Goal: Navigation & Orientation: Find specific page/section

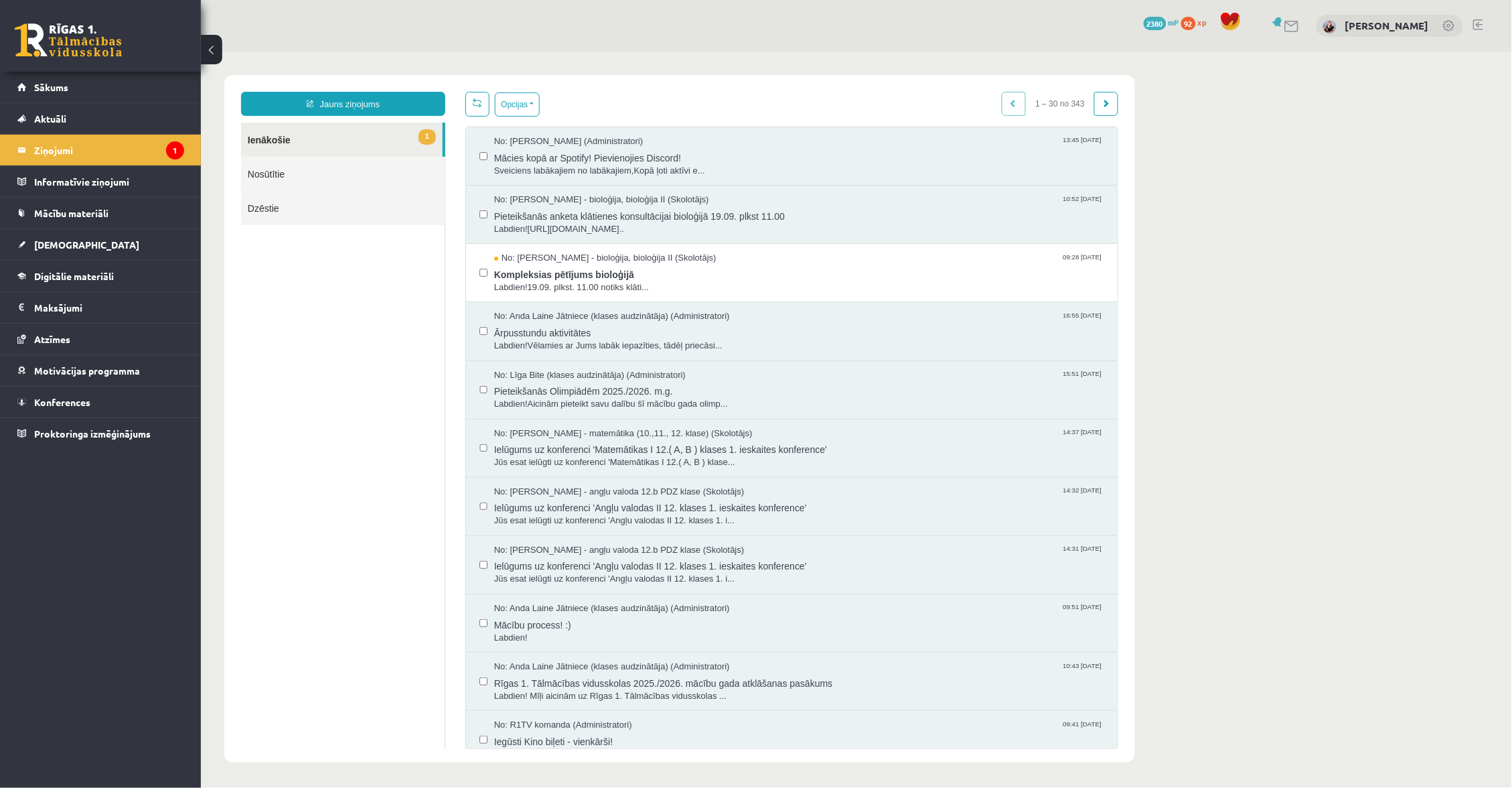
click at [372, 133] on link "1 Ienākošie" at bounding box center [341, 139] width 202 height 34
click at [119, 99] on link "Sākums" at bounding box center [101, 87] width 167 height 31
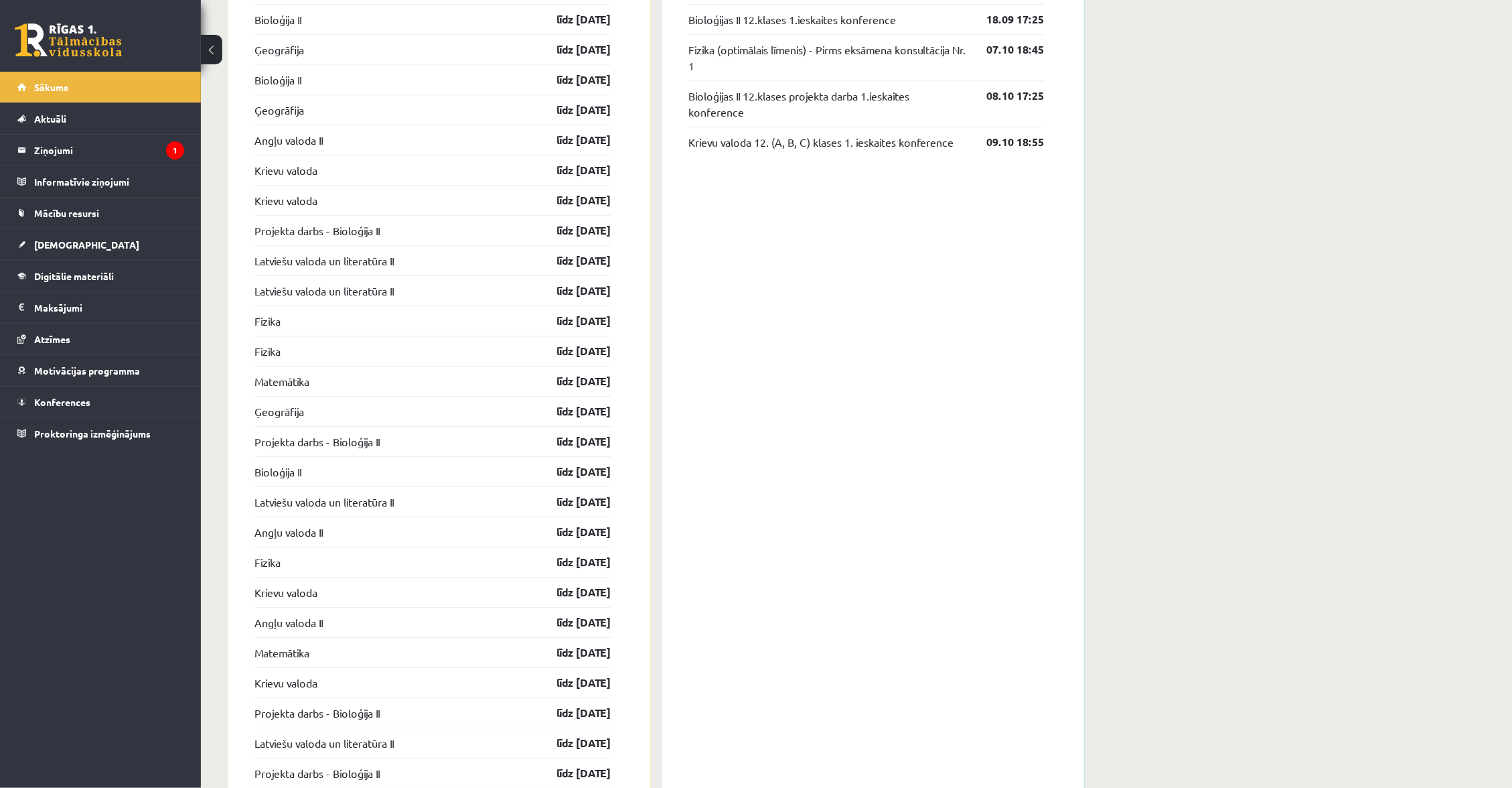
scroll to position [1303, 0]
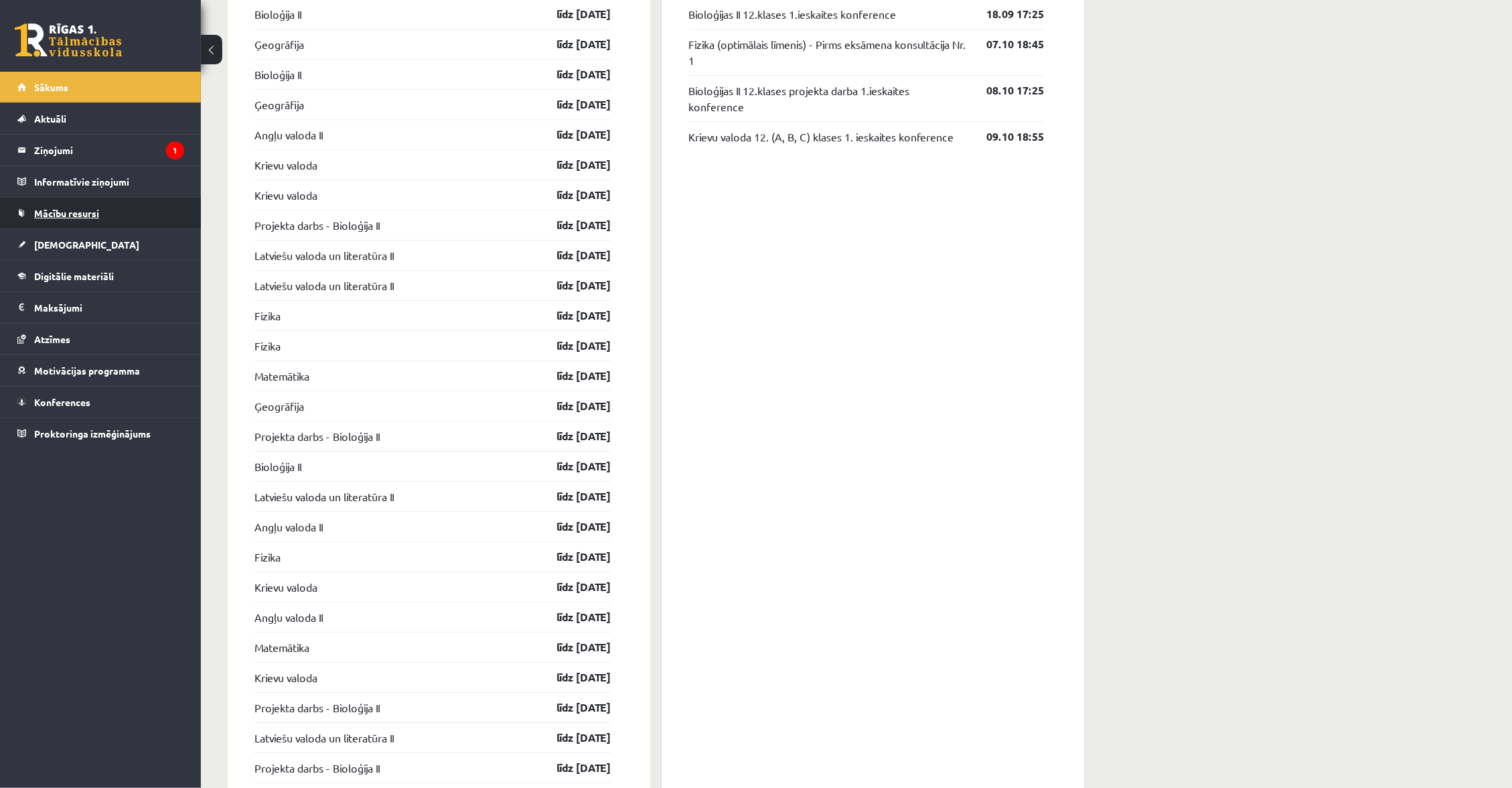
click at [95, 209] on span "Mācību resursi" at bounding box center [66, 213] width 65 height 12
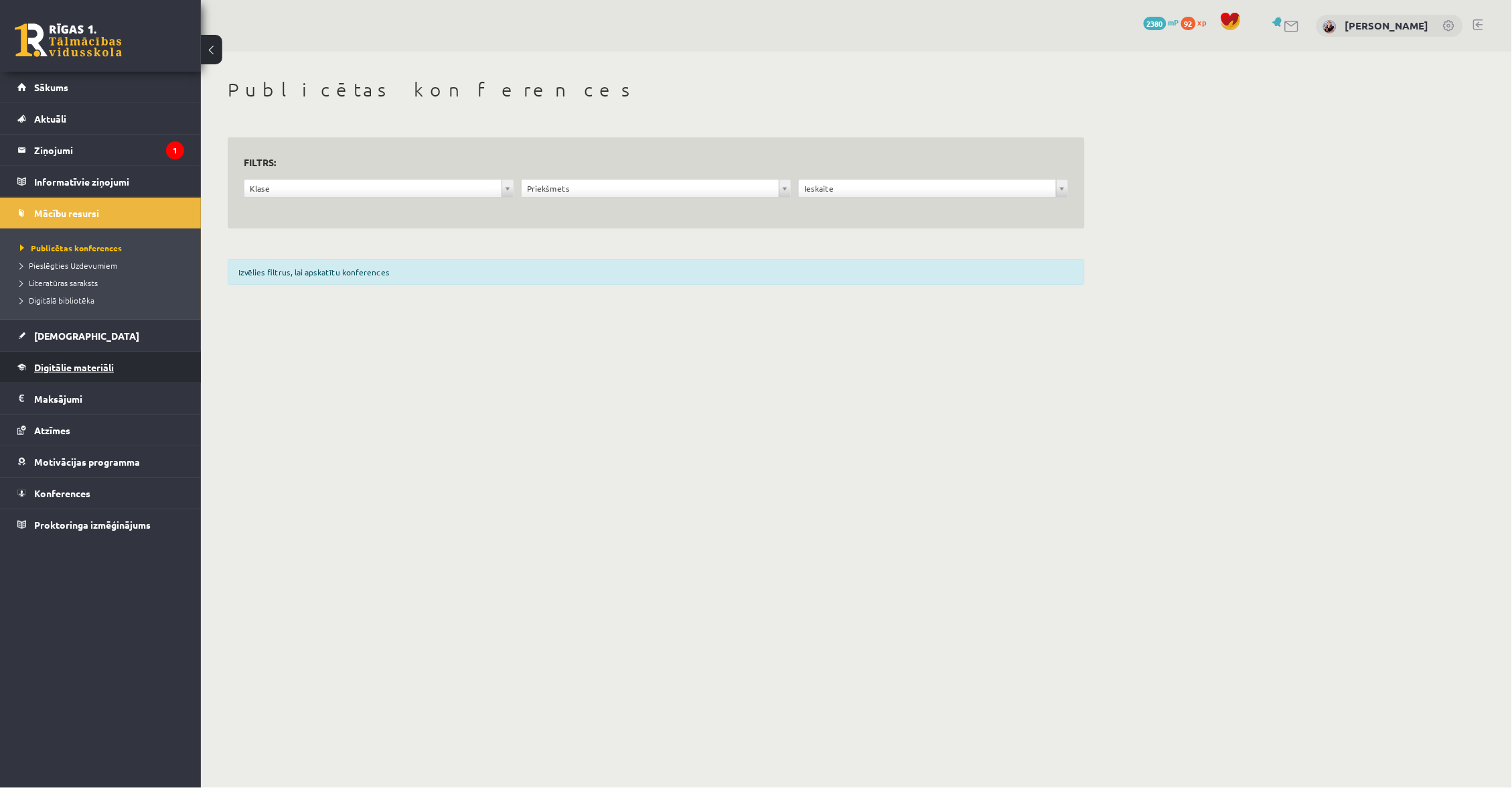
click at [68, 371] on span "Digitālie materiāli" at bounding box center [73, 367] width 80 height 12
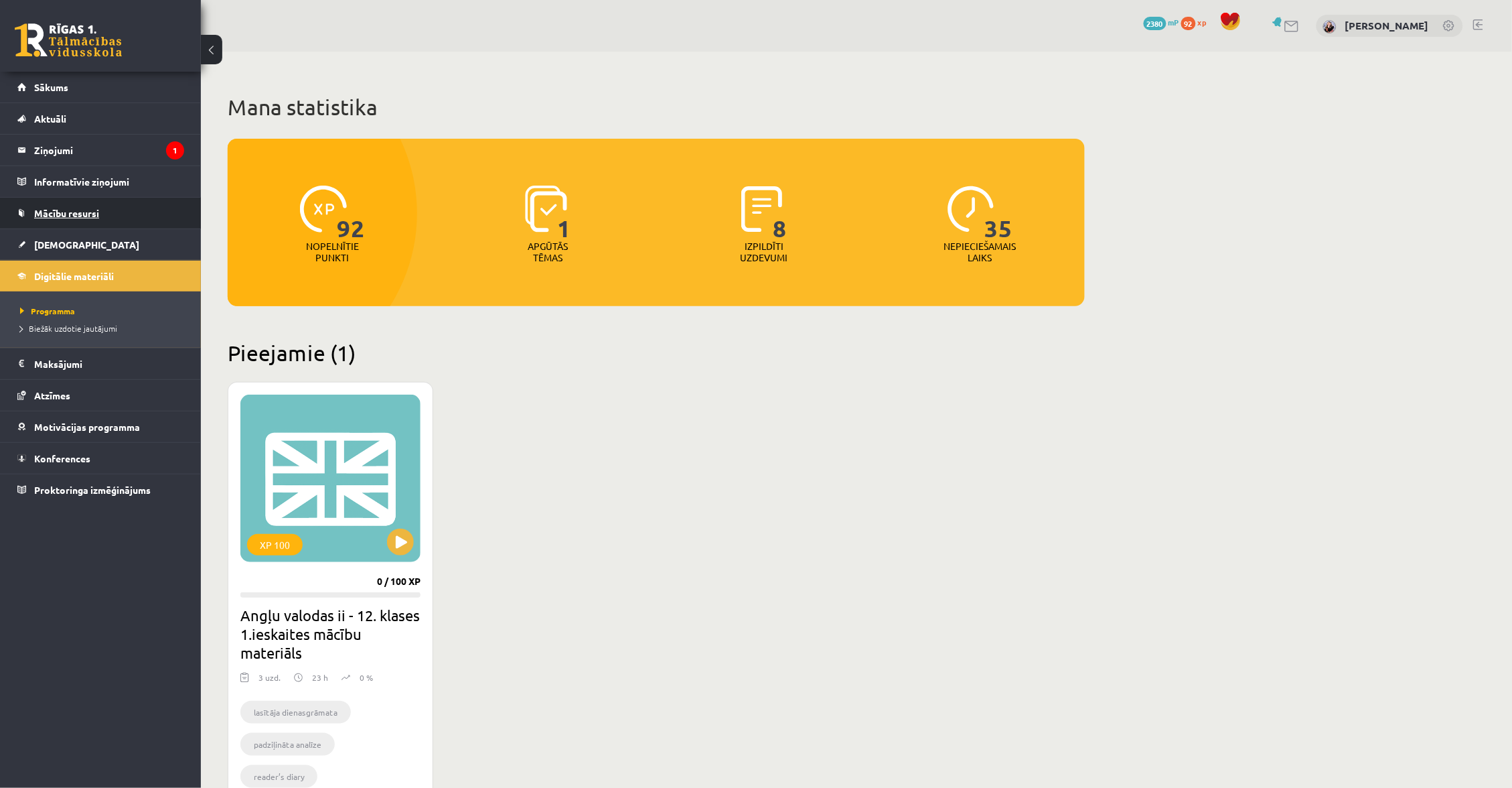
click at [154, 205] on link "Mācību resursi" at bounding box center [101, 213] width 167 height 31
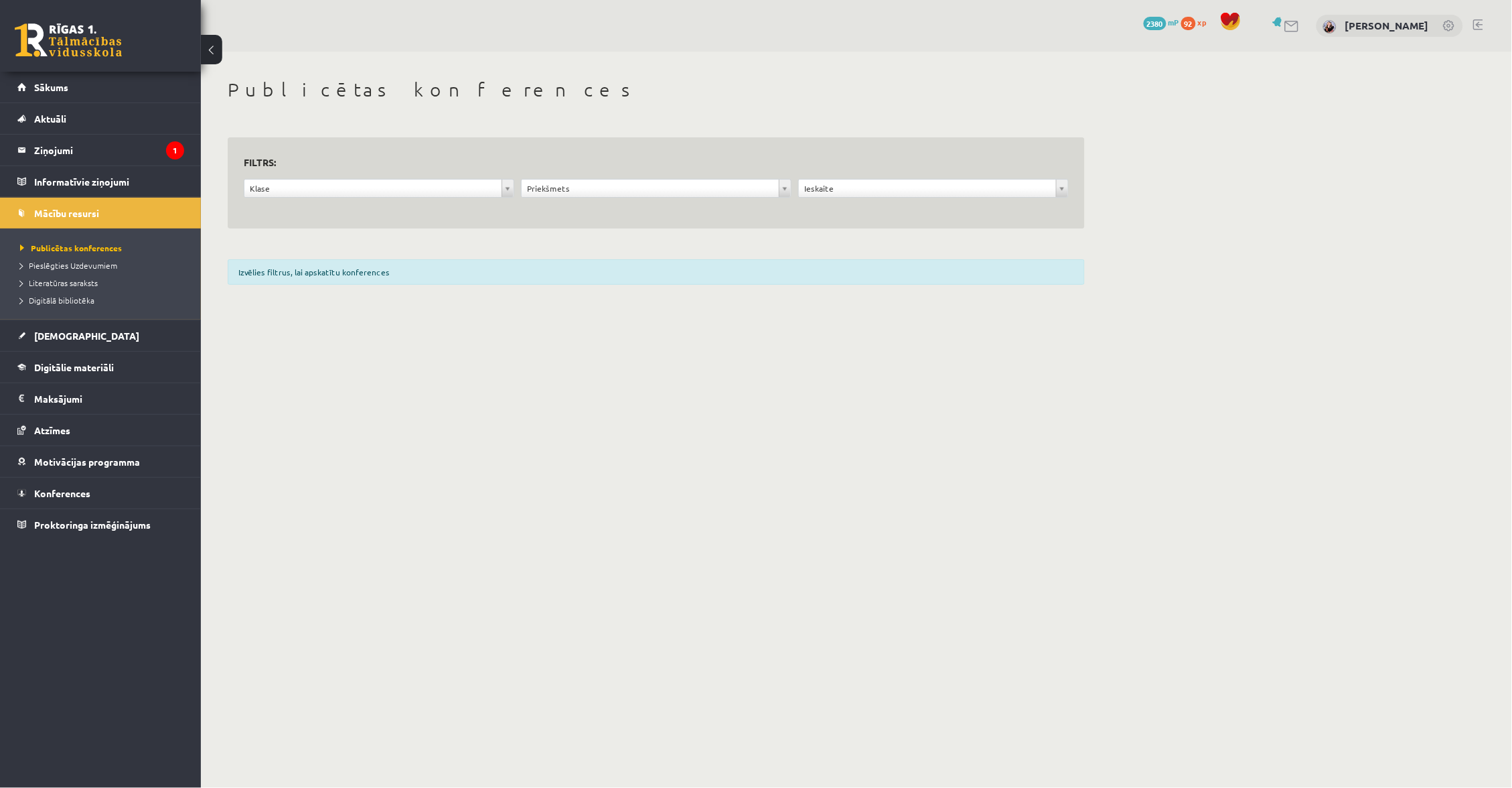
click at [95, 258] on li "Pieslēgties Uzdevumiem" at bounding box center [103, 265] width 168 height 18
click at [100, 267] on span "Pieslēgties Uzdevumiem" at bounding box center [73, 265] width 107 height 11
click at [83, 280] on span "Literatūras saraksts" at bounding box center [59, 283] width 78 height 11
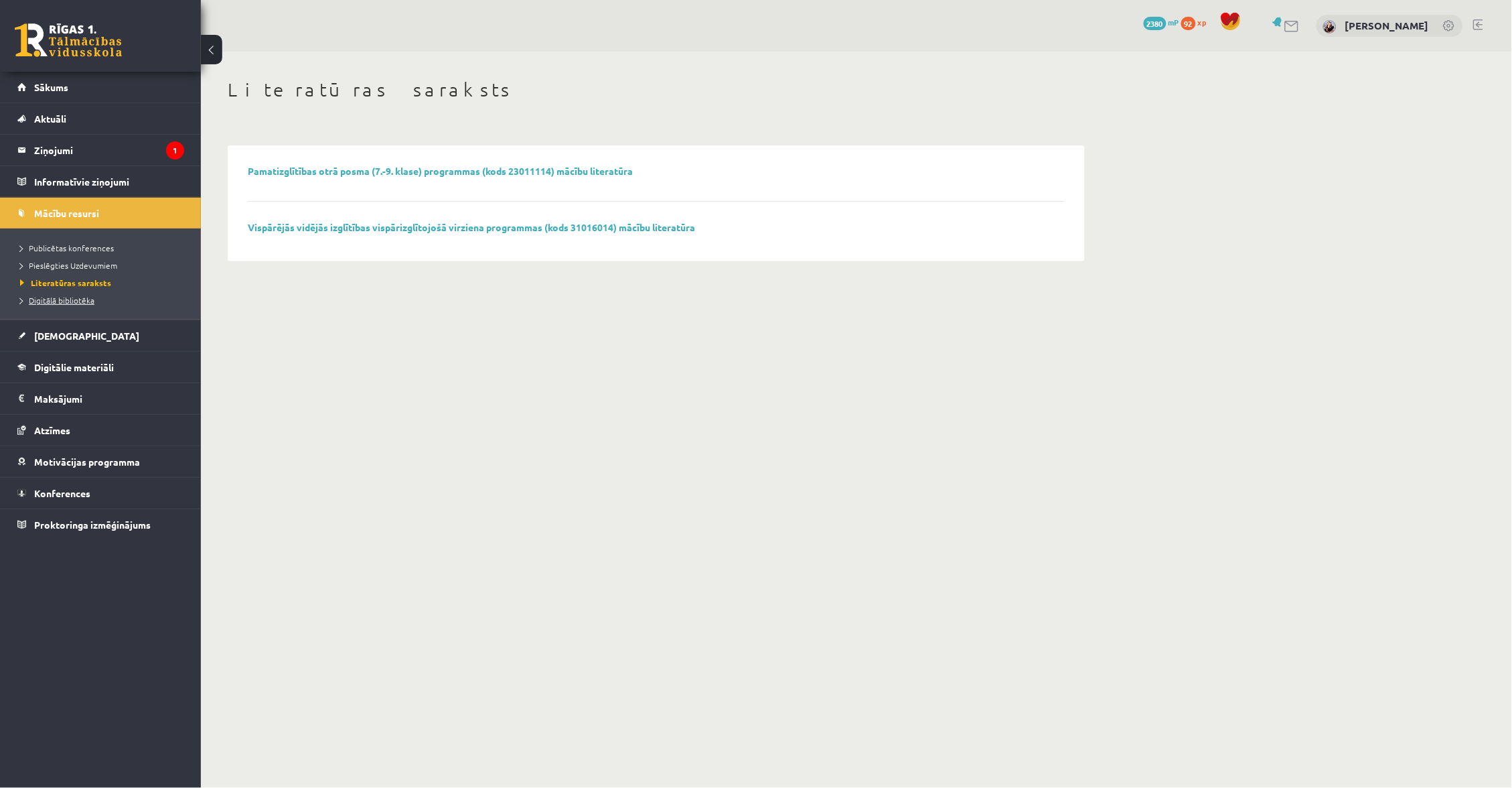
click at [87, 305] on link "Digitālā bibliotēka" at bounding box center [103, 301] width 168 height 12
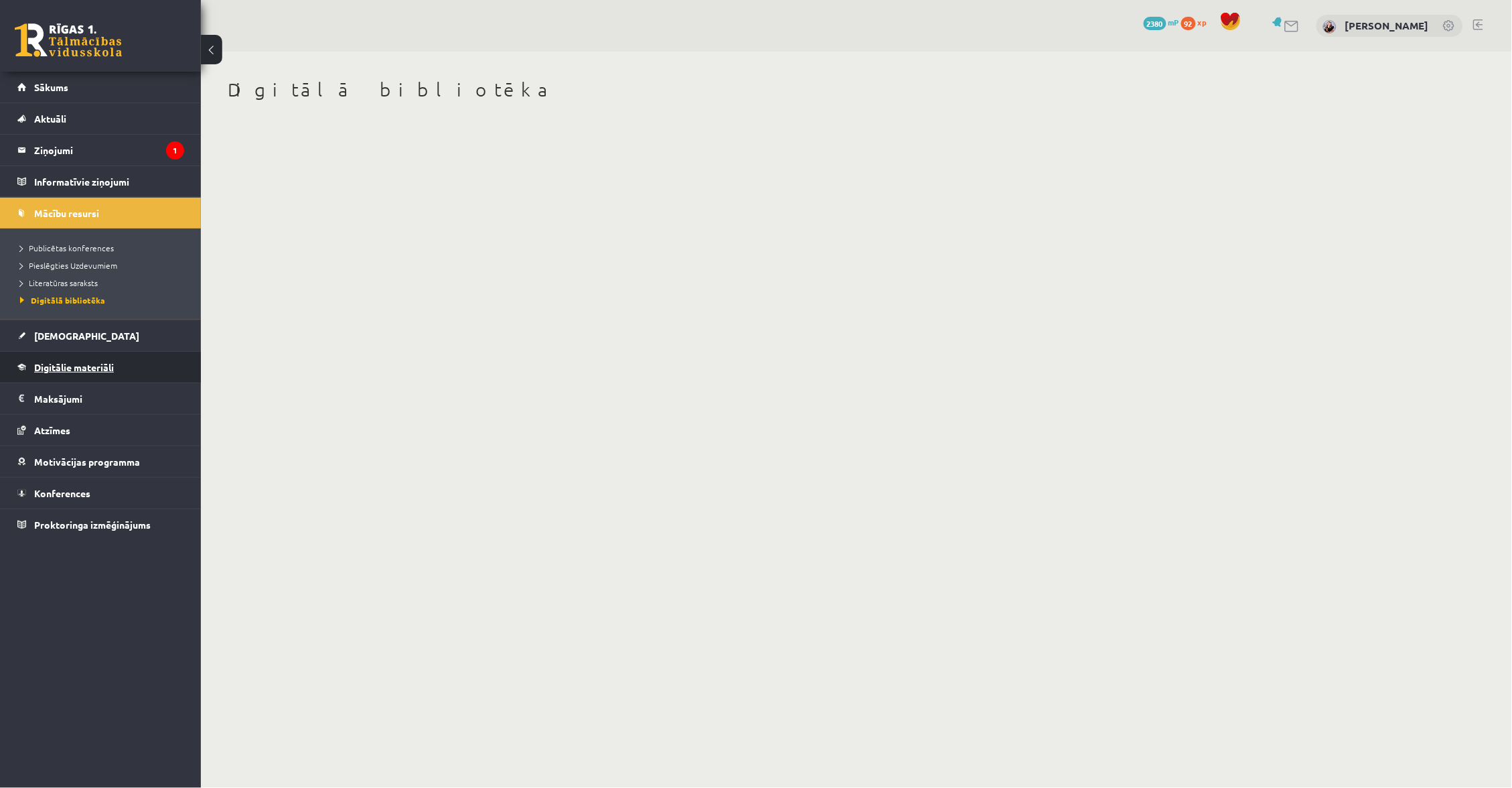
click at [93, 364] on span "Digitālie materiāli" at bounding box center [73, 367] width 80 height 12
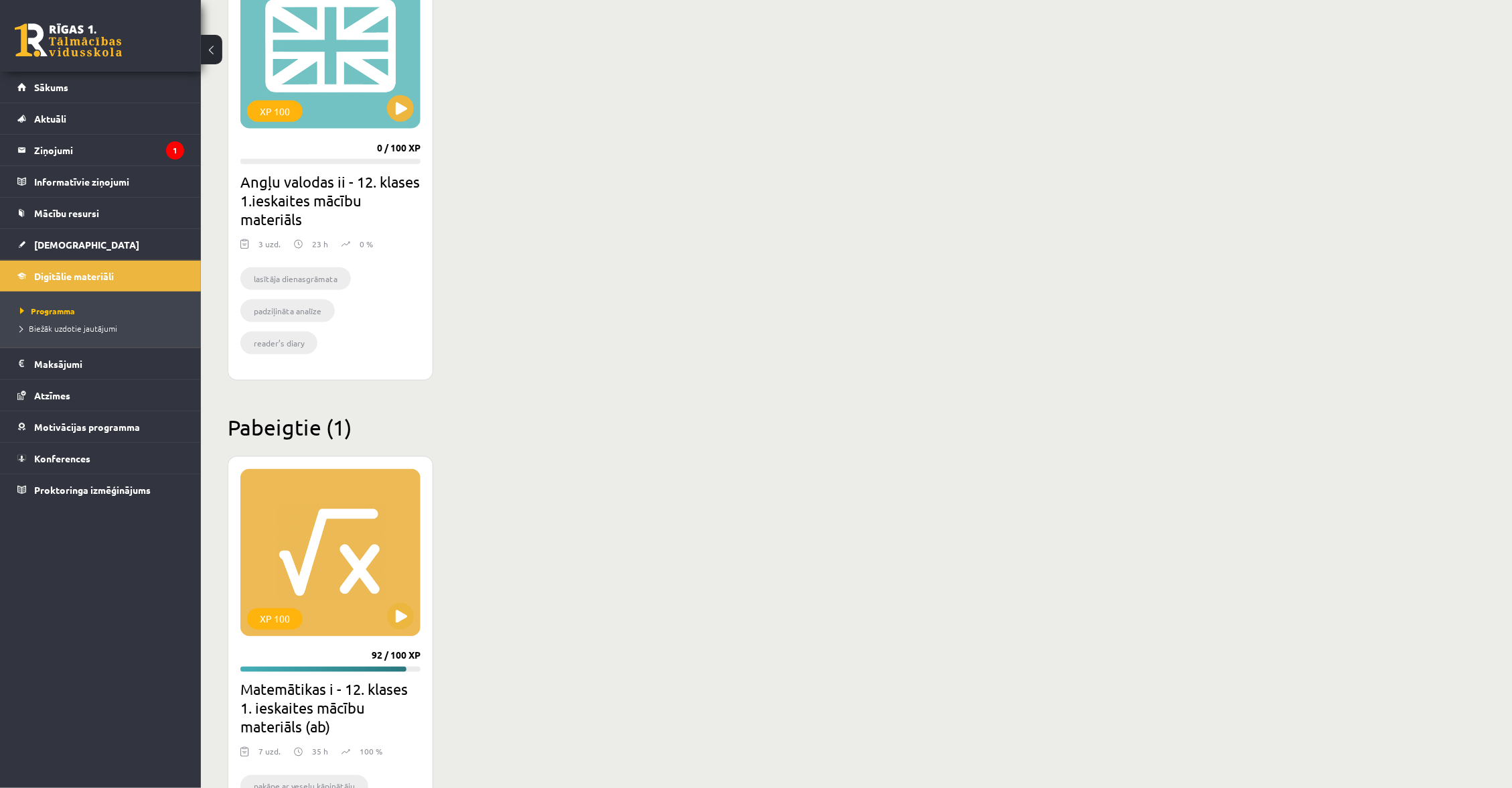
scroll to position [431, 0]
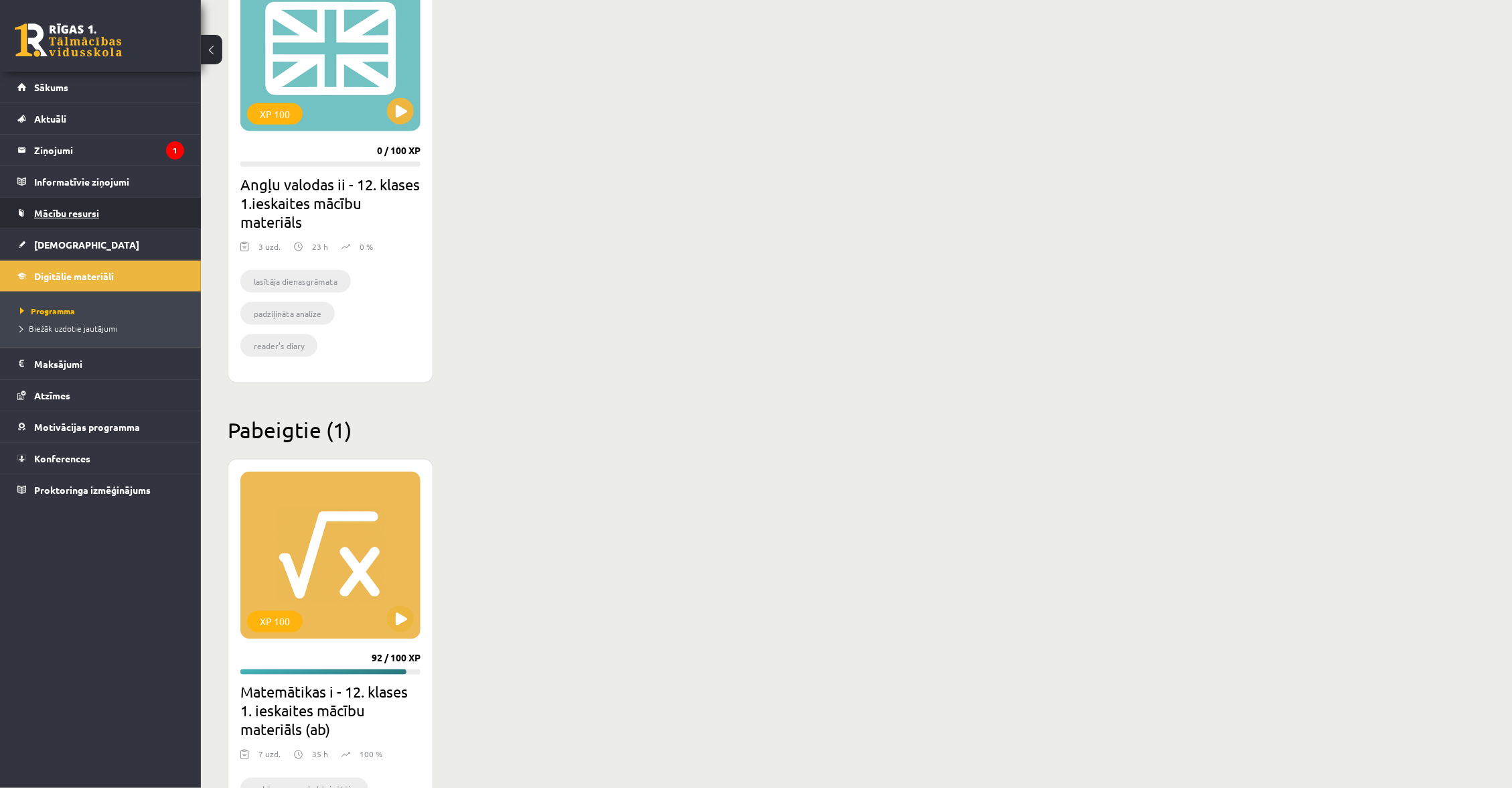
click at [103, 214] on link "Mācību resursi" at bounding box center [101, 213] width 167 height 31
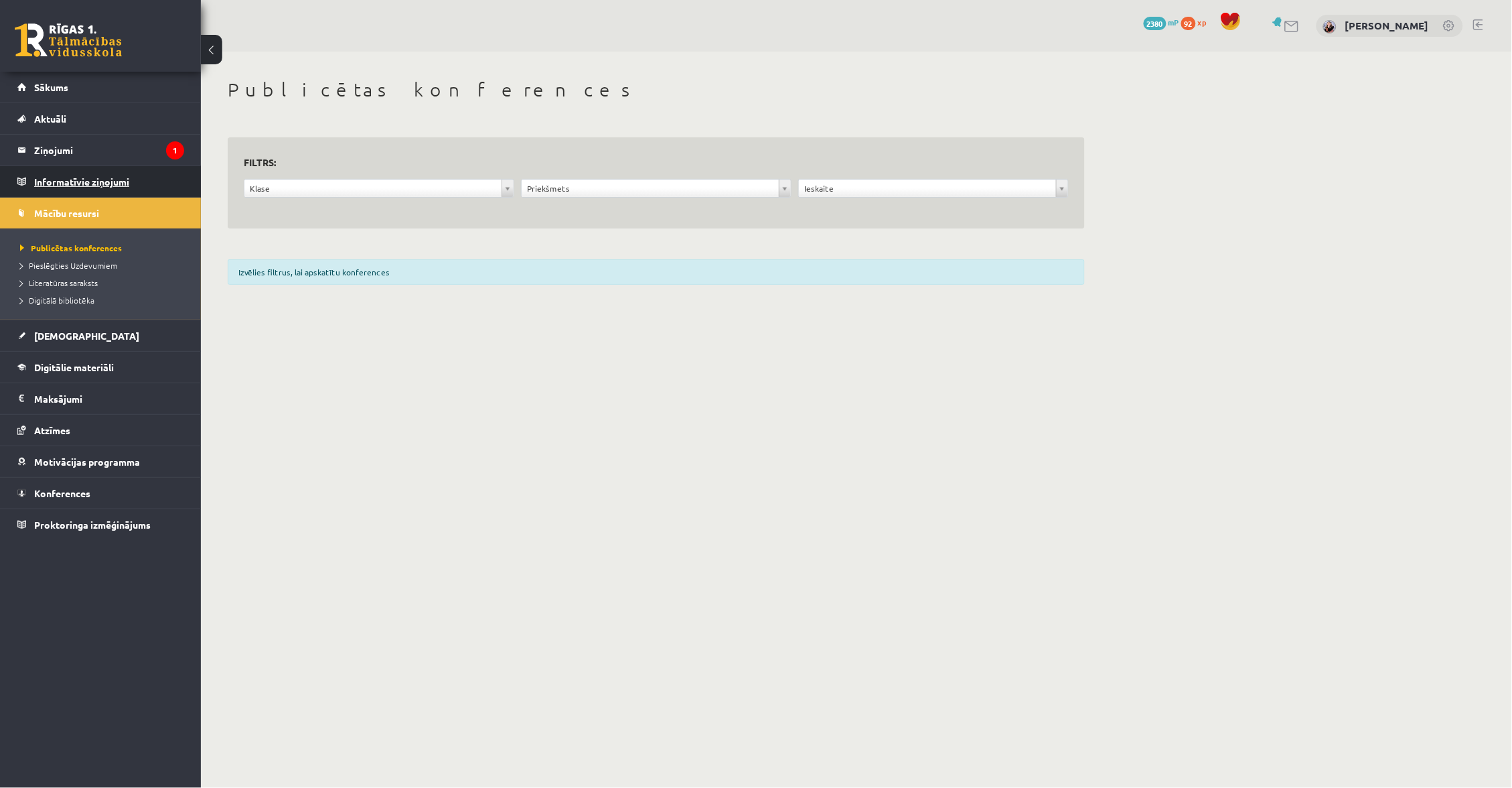
click at [122, 189] on legend "Informatīvie ziņojumi 0" at bounding box center [109, 182] width 150 height 31
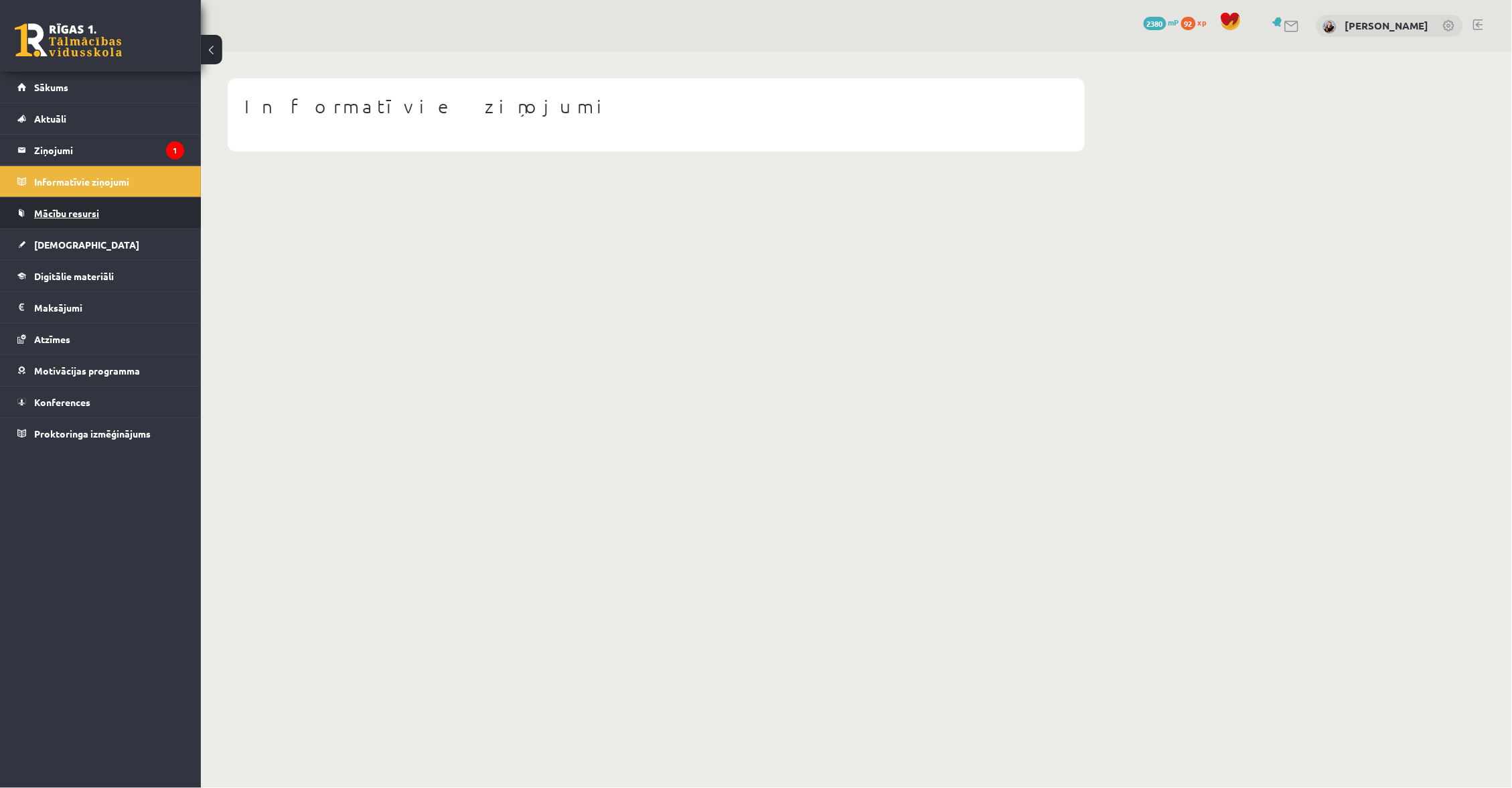
click at [101, 225] on link "Mācību resursi" at bounding box center [101, 213] width 167 height 31
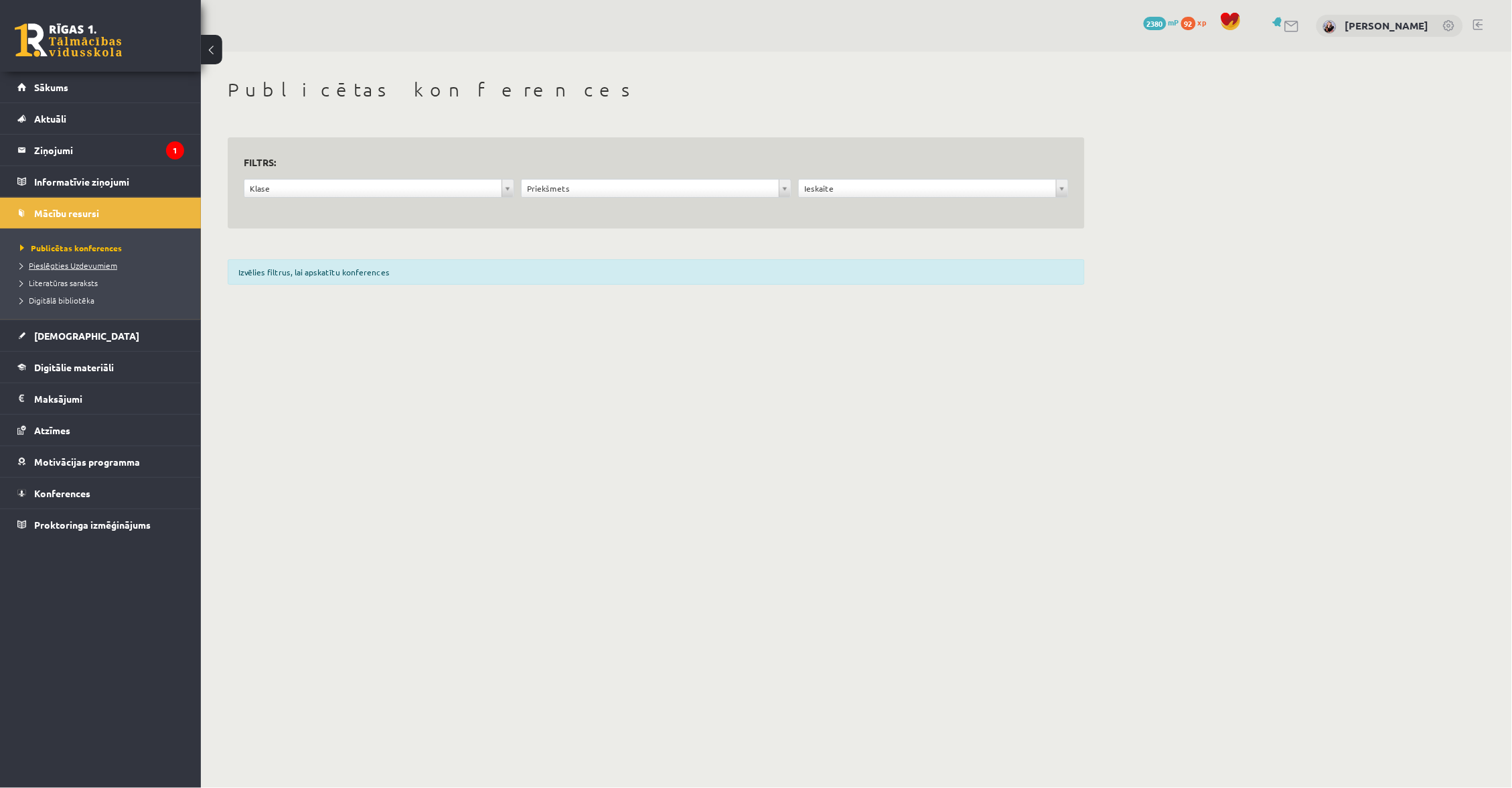
click at [80, 267] on span "Pieslēgties Uzdevumiem" at bounding box center [69, 265] width 97 height 11
click at [92, 304] on link "Digitālā bibliotēka" at bounding box center [103, 301] width 168 height 12
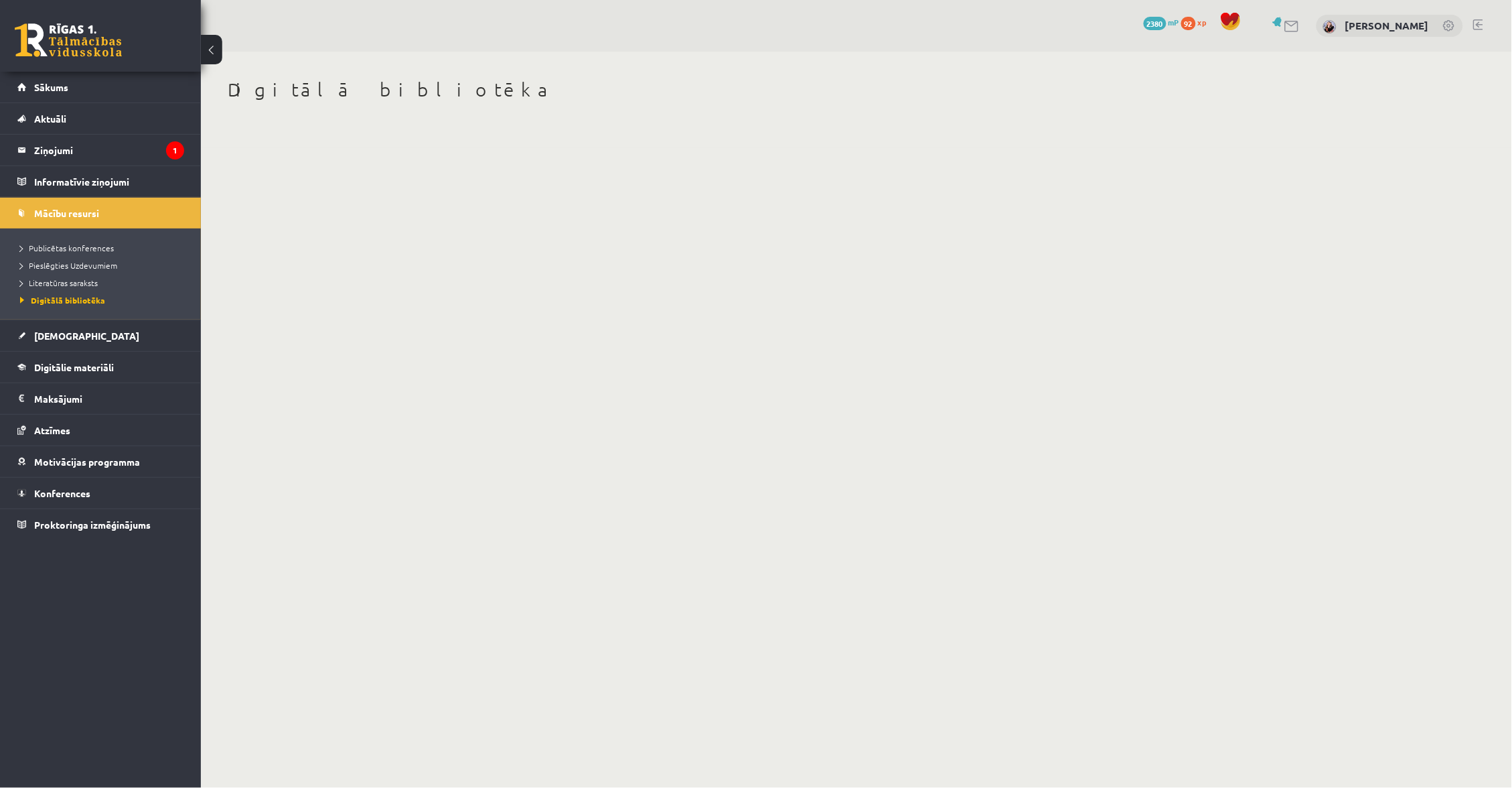
click at [94, 275] on li "Literatūras saraksts" at bounding box center [103, 283] width 168 height 18
click at [94, 297] on link "Digitālā bibliotēka" at bounding box center [103, 301] width 168 height 12
click at [90, 286] on span "Literatūras saraksts" at bounding box center [59, 283] width 78 height 11
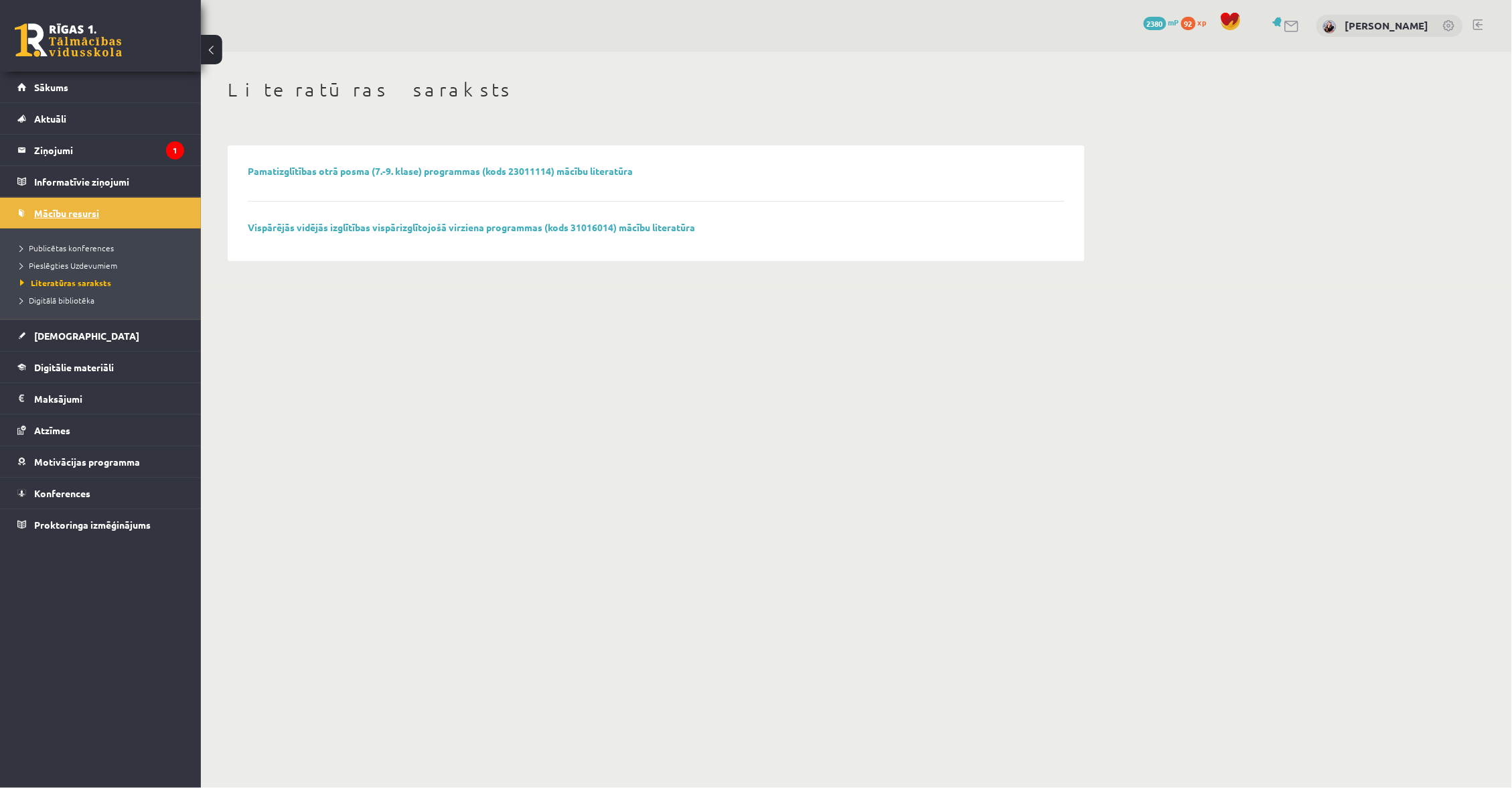
click at [109, 221] on link "Mācību resursi" at bounding box center [101, 213] width 167 height 31
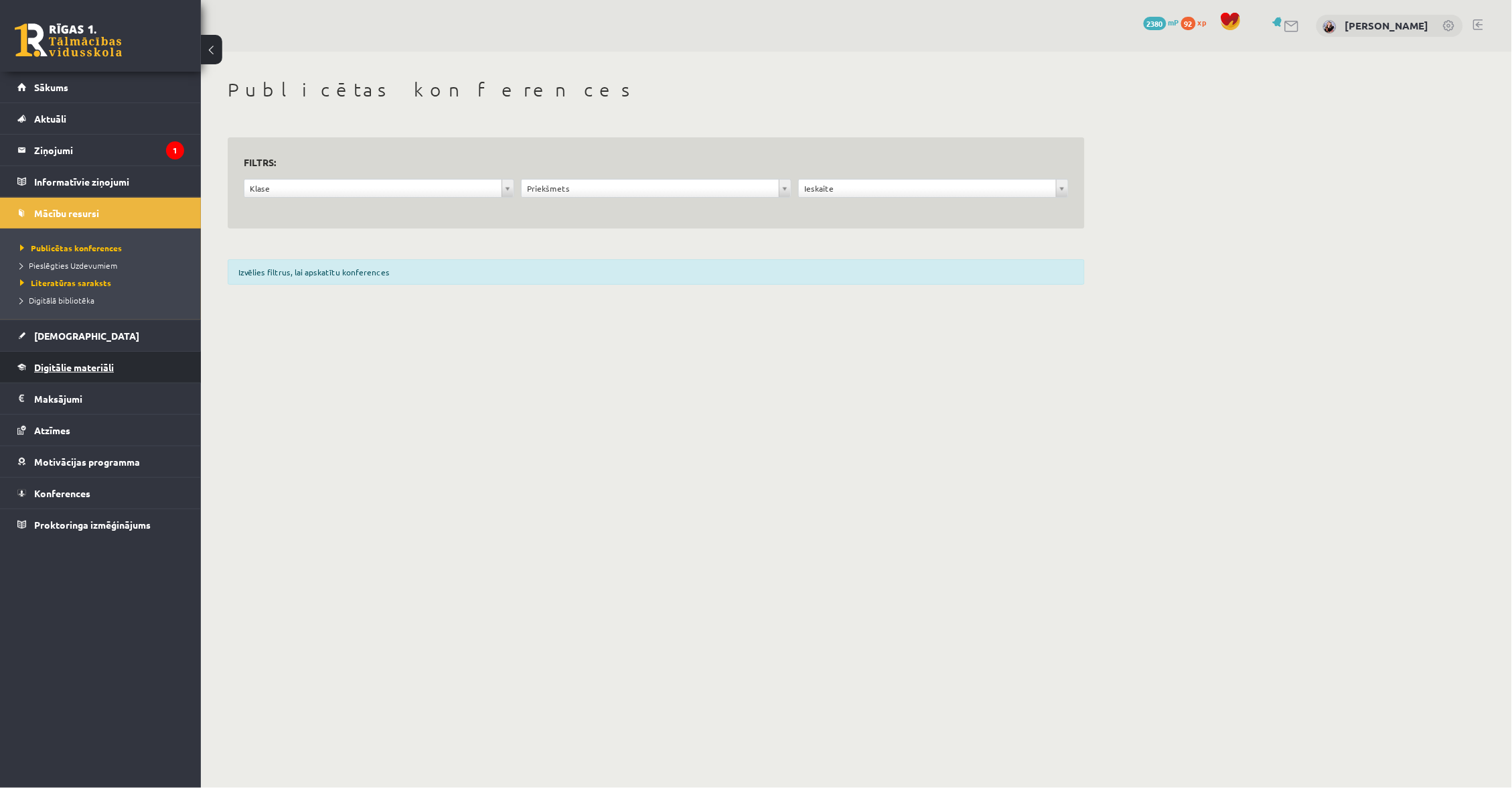
click at [68, 363] on span "Digitālie materiāli" at bounding box center [73, 367] width 80 height 12
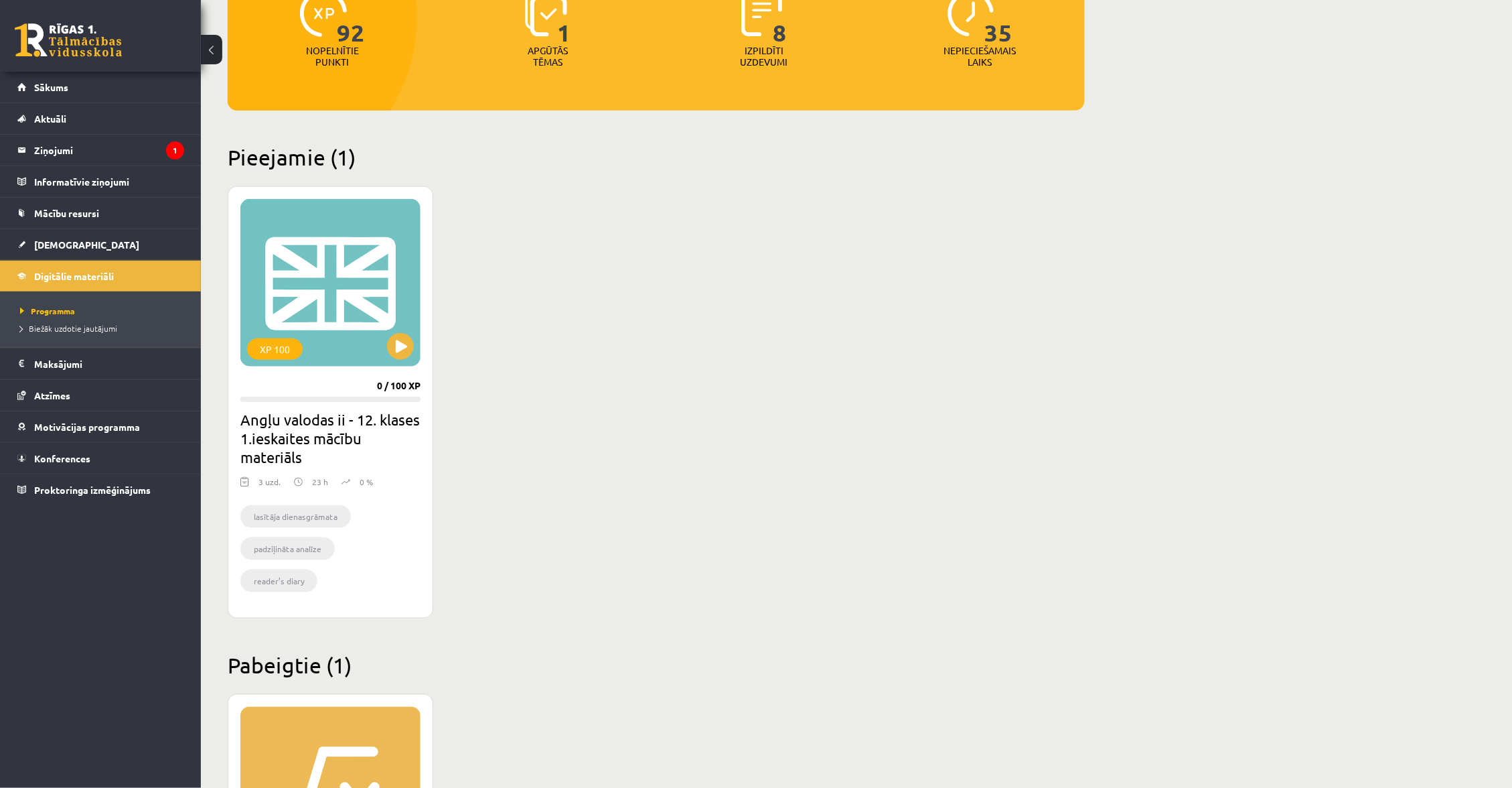
scroll to position [202, 0]
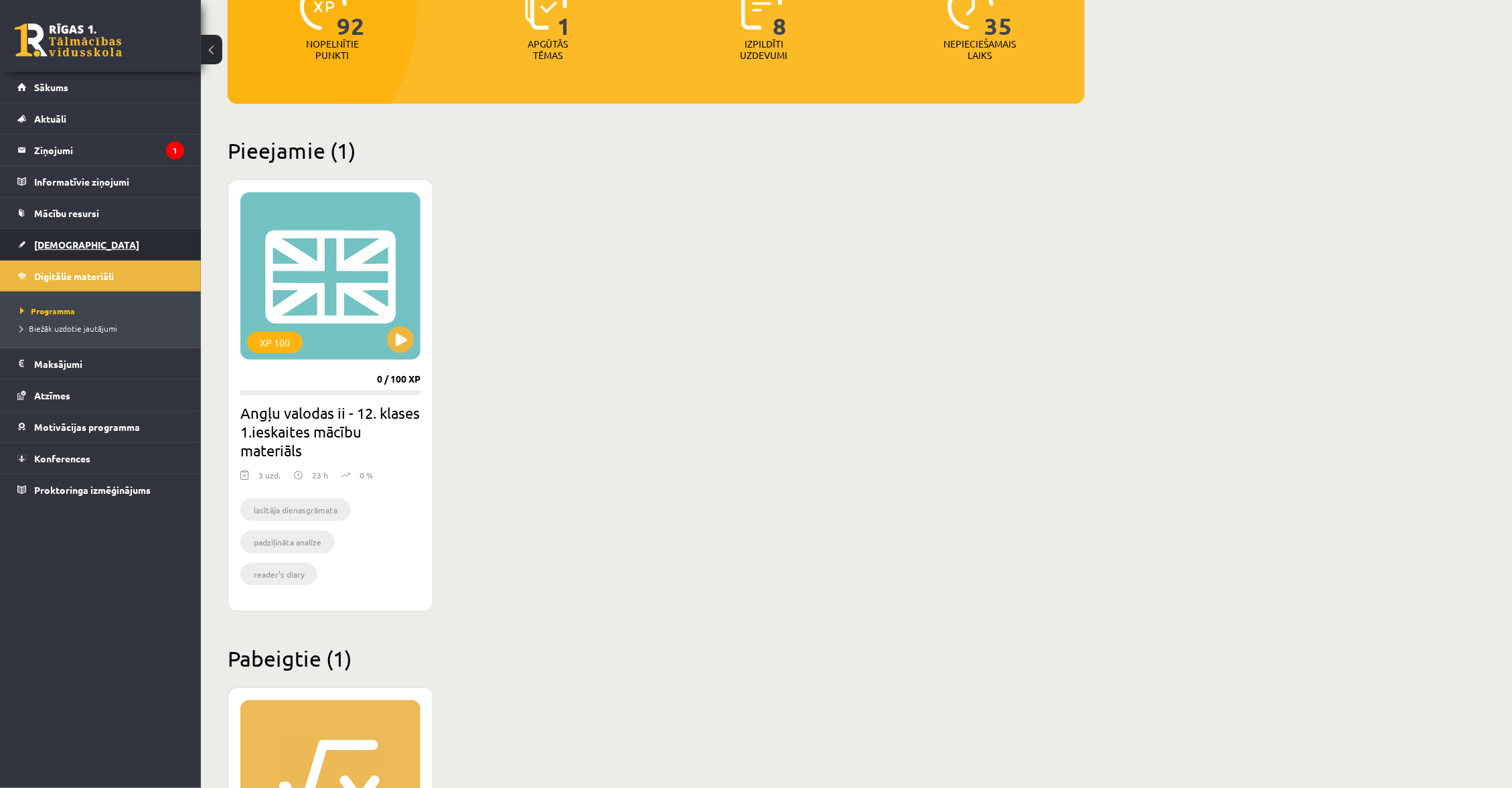
click at [97, 252] on link "[DEMOGRAPHIC_DATA]" at bounding box center [101, 245] width 167 height 31
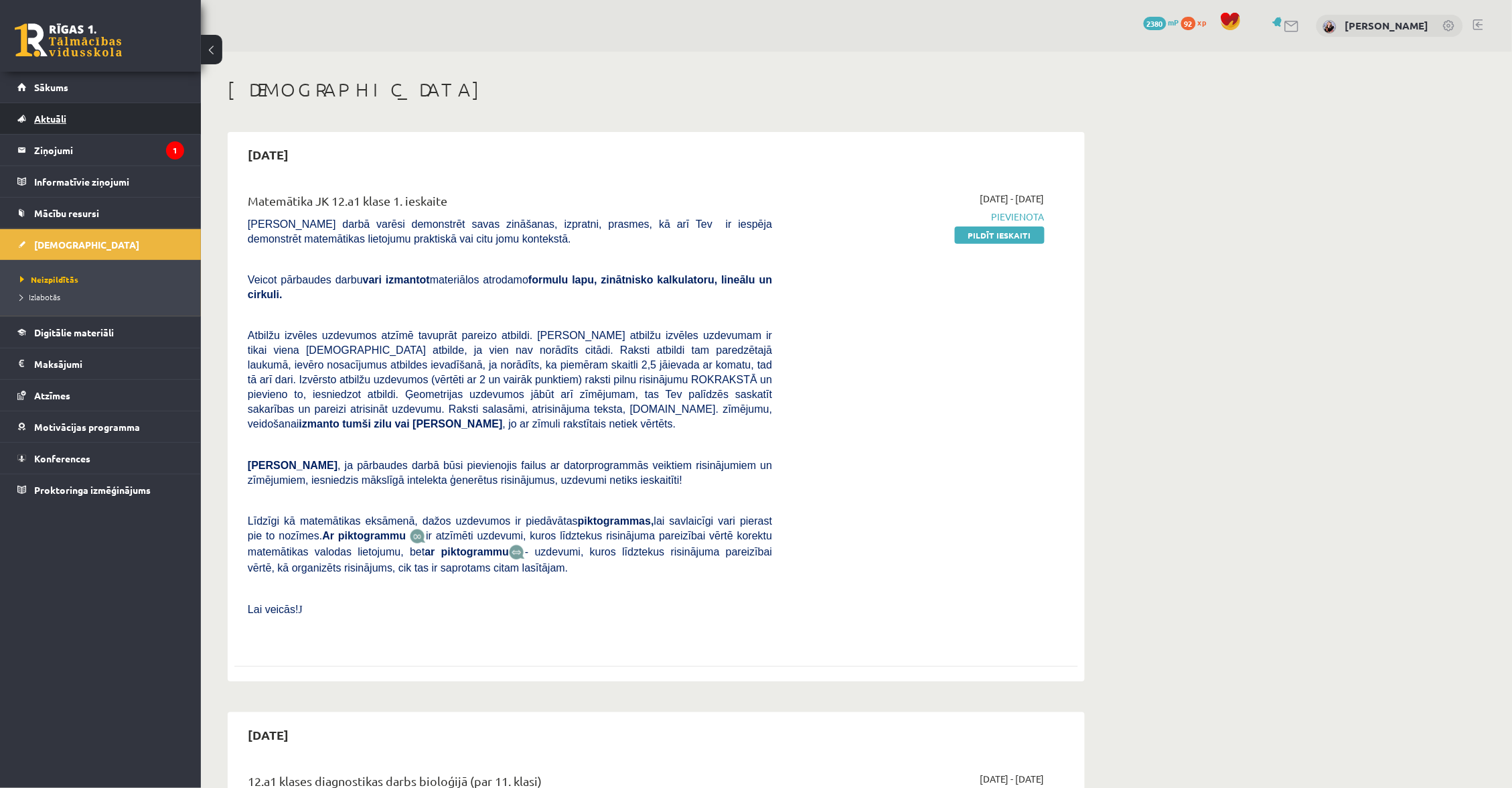
click at [95, 114] on link "Aktuāli" at bounding box center [101, 119] width 167 height 31
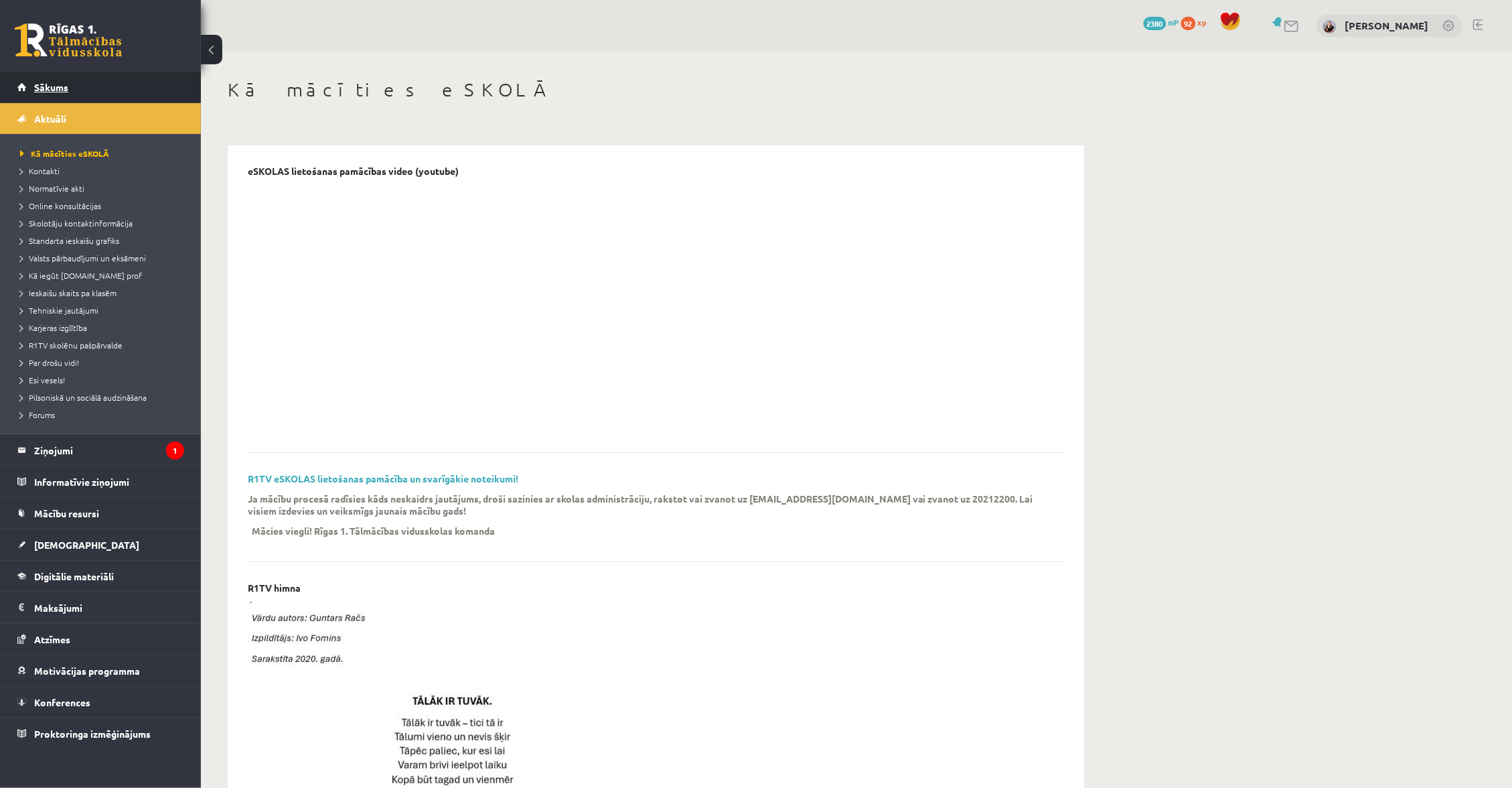
click at [91, 90] on link "Sākums" at bounding box center [101, 87] width 167 height 31
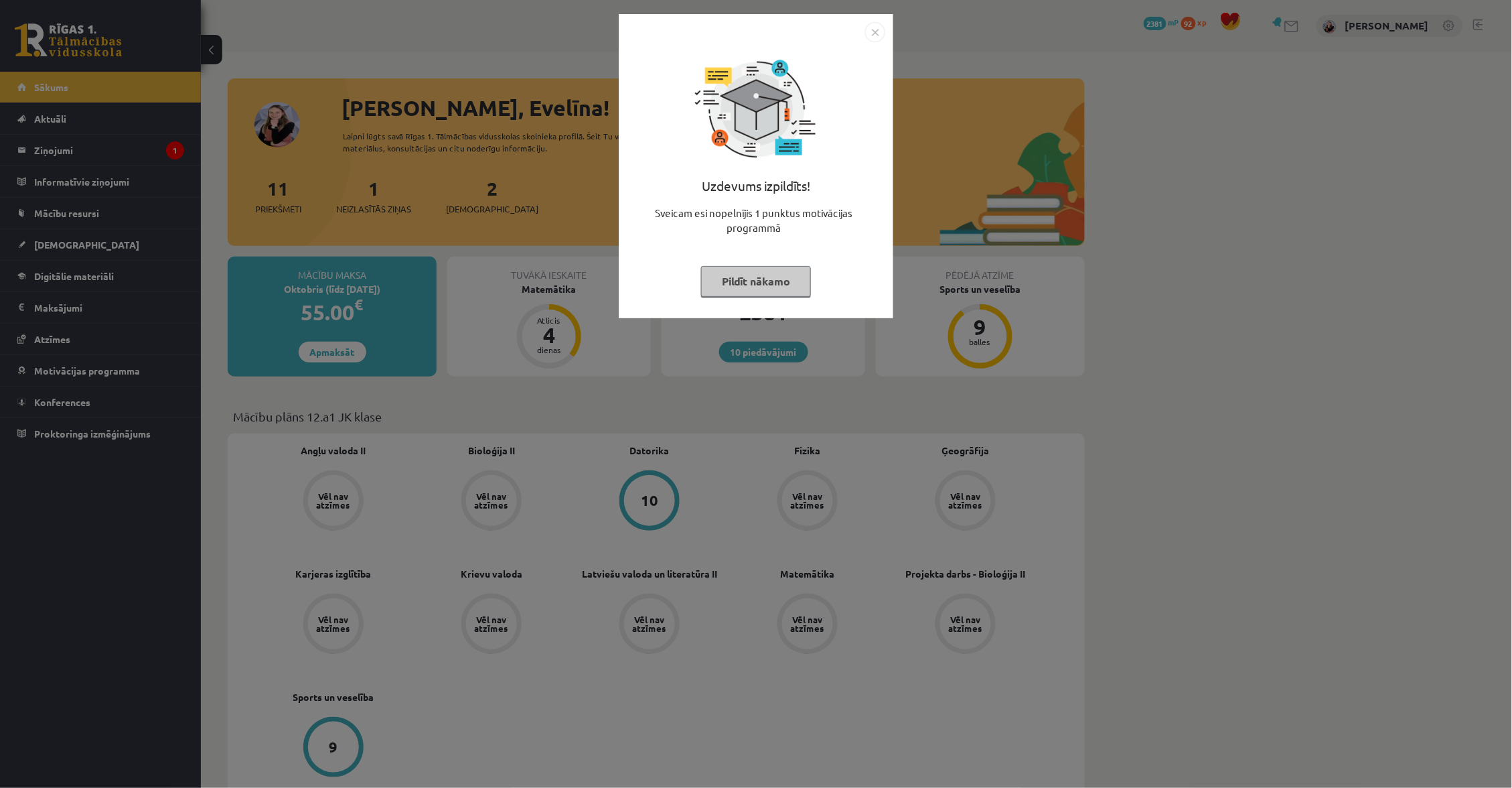
click at [789, 271] on button "Pildīt nākamo" at bounding box center [756, 281] width 110 height 31
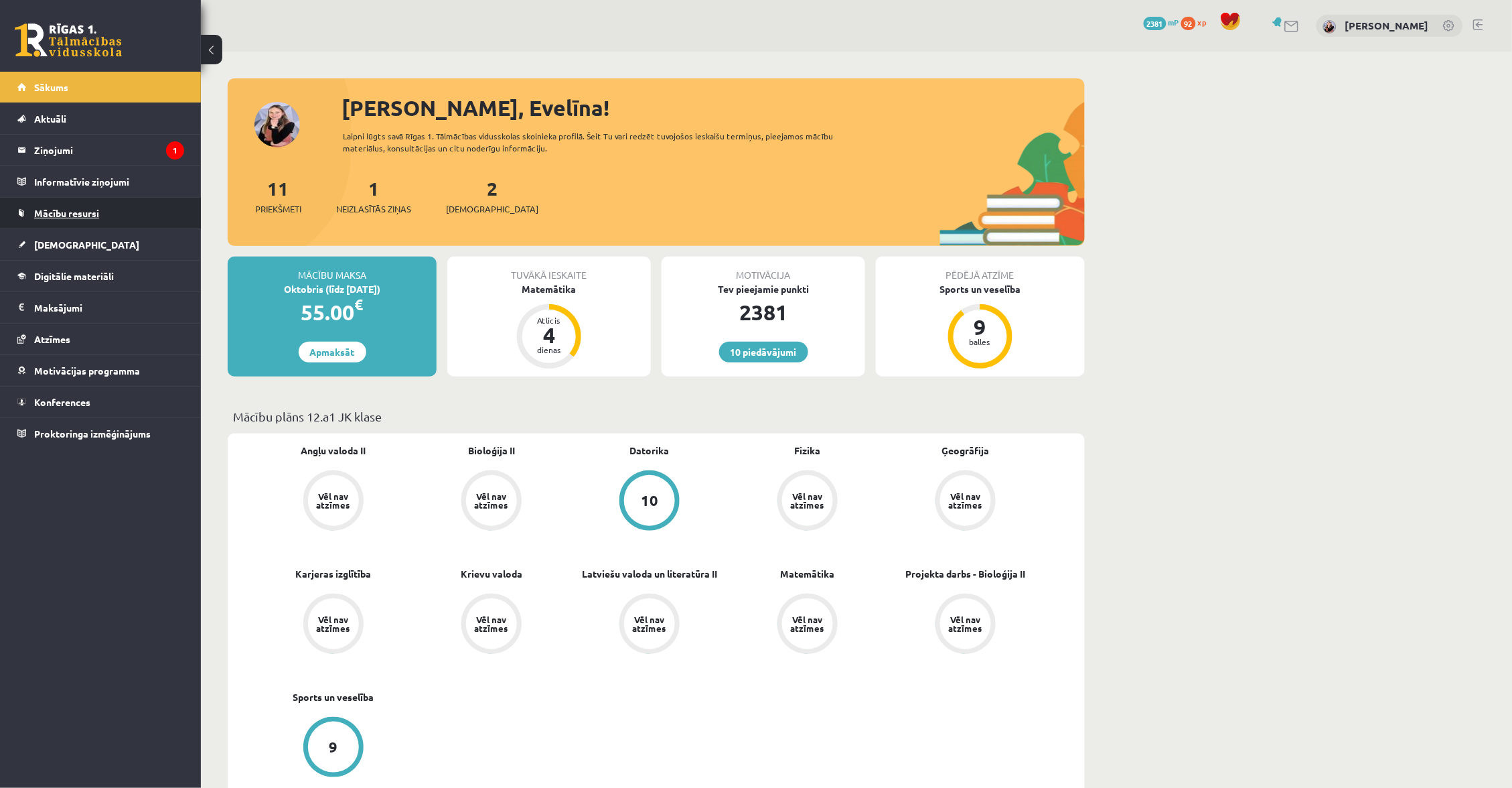
click at [117, 220] on link "Mācību resursi" at bounding box center [101, 213] width 167 height 31
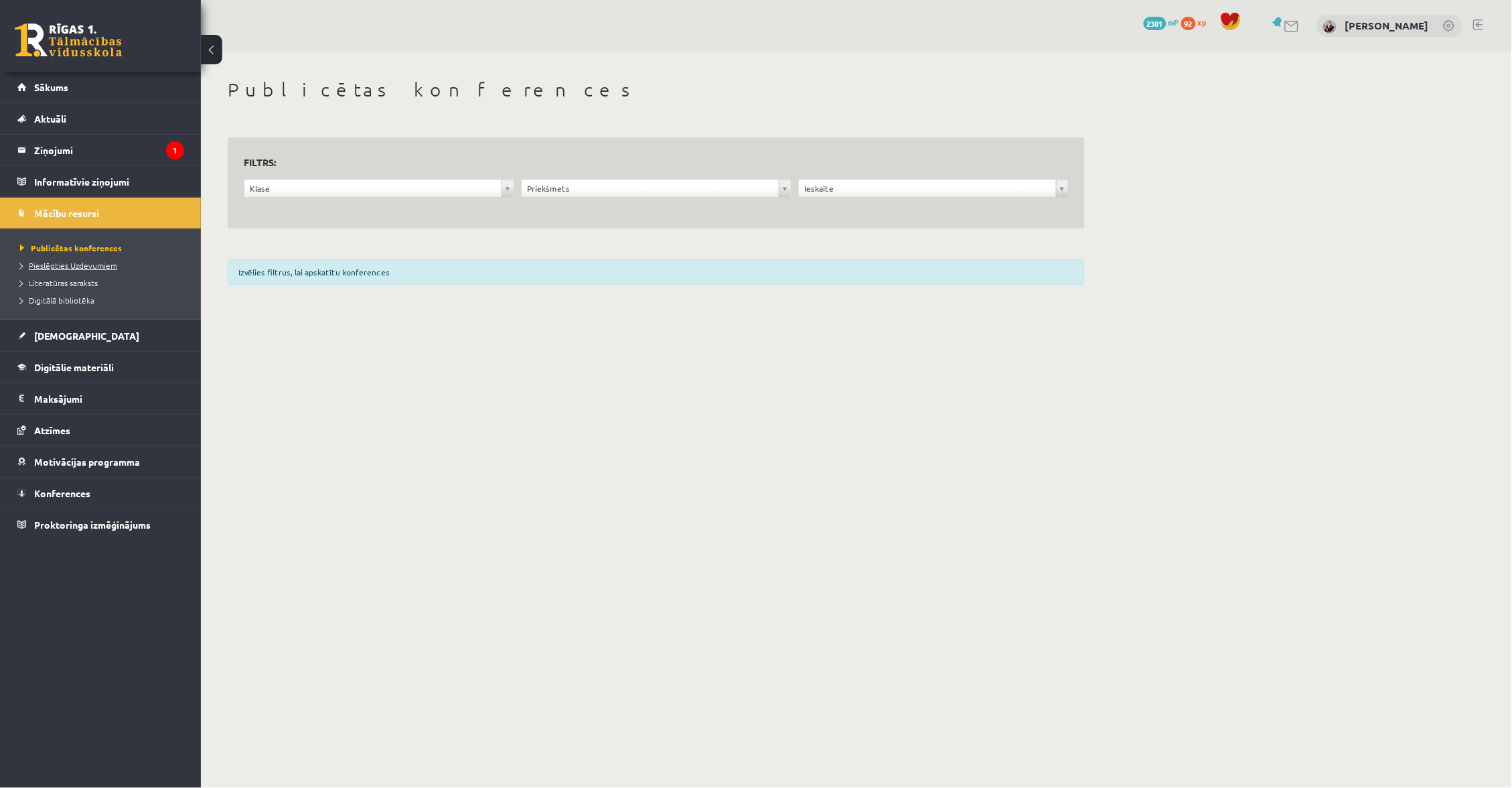
click at [90, 260] on link "Pieslēgties Uzdevumiem" at bounding box center [103, 266] width 168 height 12
